Goal: Task Accomplishment & Management: Complete application form

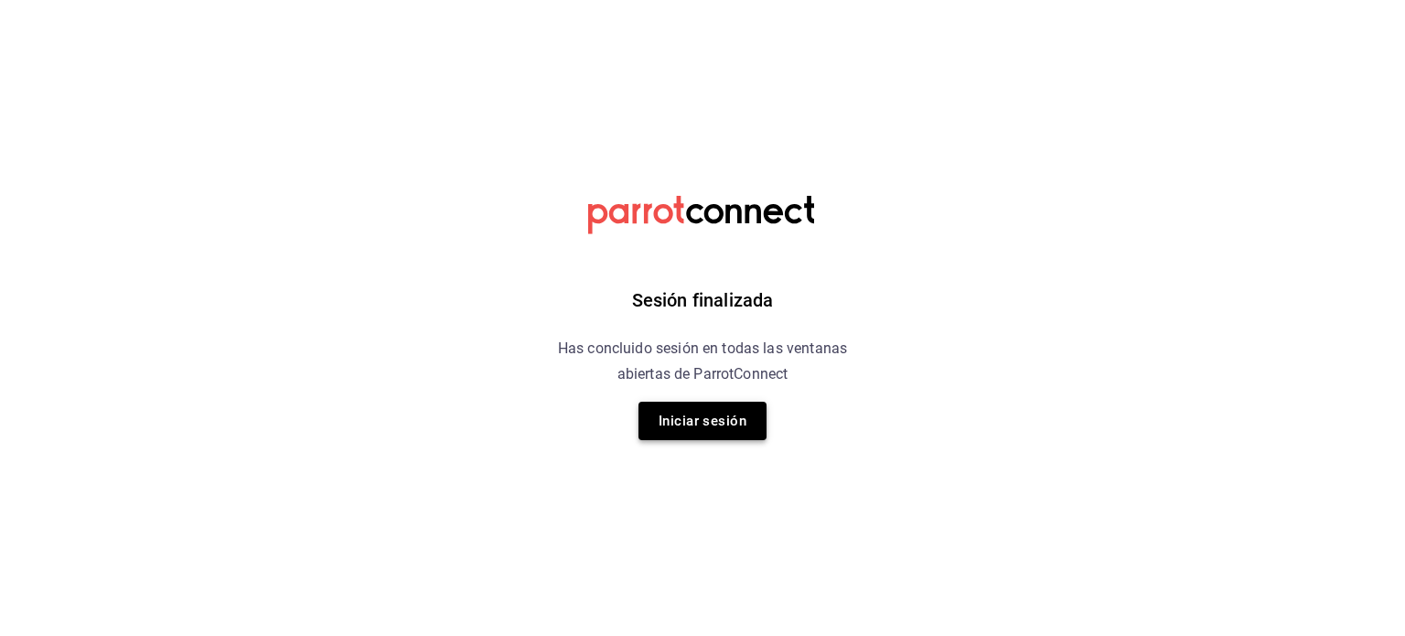
click at [729, 412] on button "Iniciar sesión" at bounding box center [702, 420] width 128 height 38
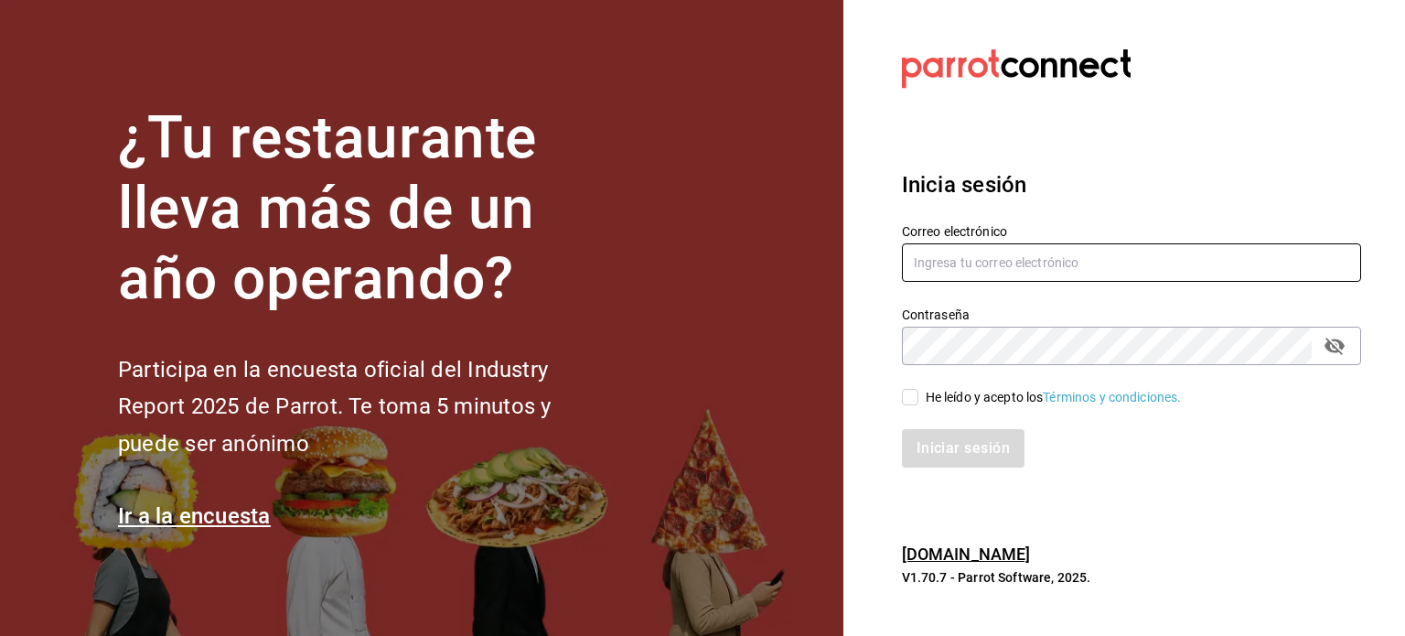
click at [995, 261] on input "text" at bounding box center [1131, 262] width 459 height 38
type input "[EMAIL_ADDRESS][DOMAIN_NAME]"
click at [915, 395] on input "He leído y acepto los Términos y condiciones." at bounding box center [910, 397] width 16 height 16
checkbox input "true"
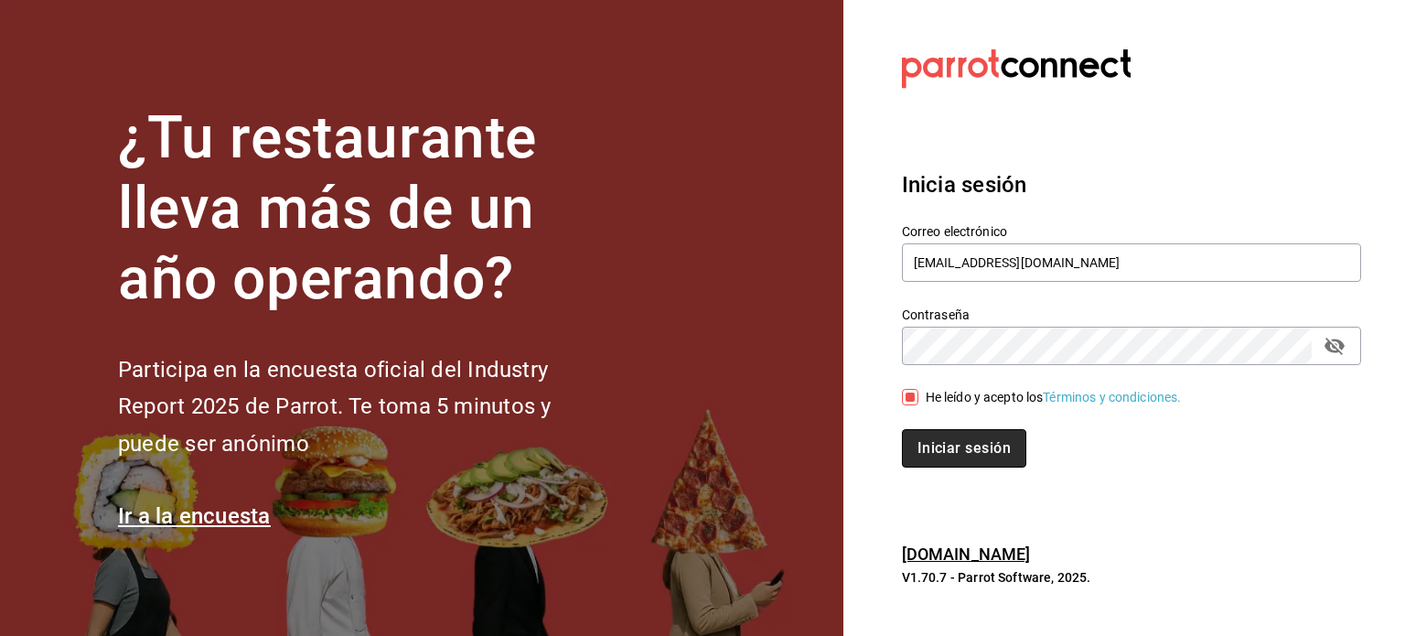
click at [928, 445] on button "Iniciar sesión" at bounding box center [964, 448] width 124 height 38
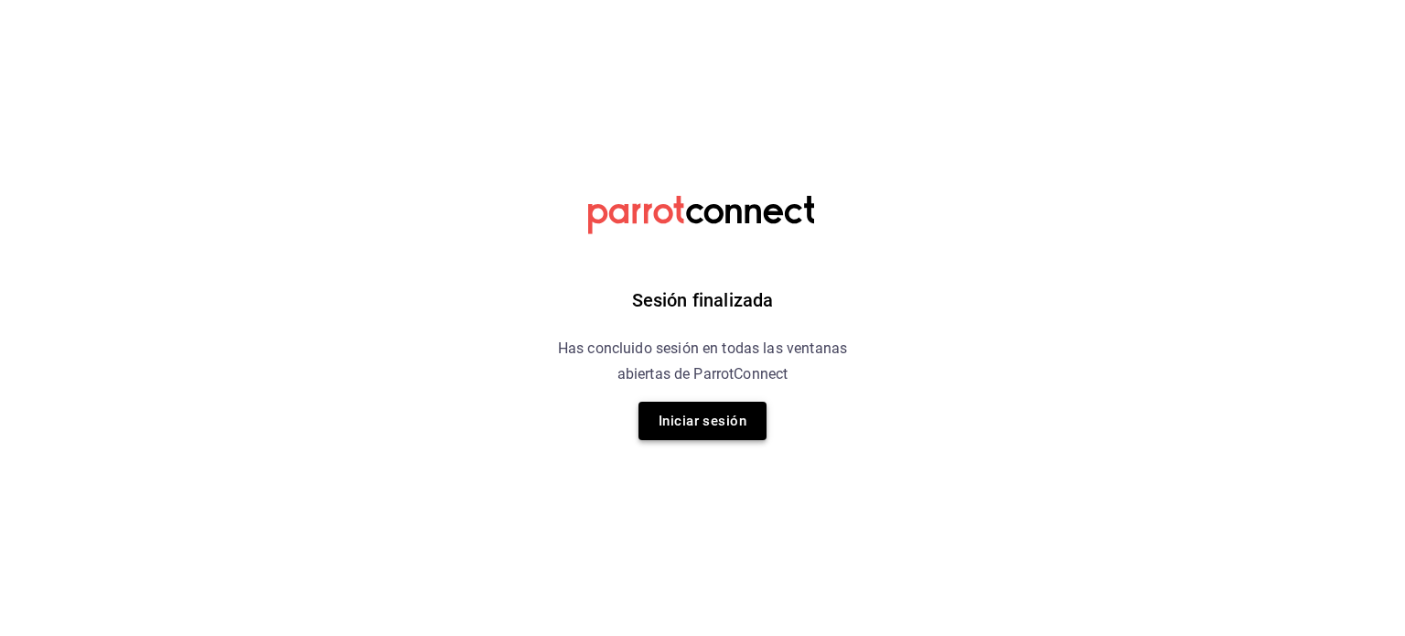
click at [732, 416] on button "Iniciar sesión" at bounding box center [702, 420] width 128 height 38
